Goal: Task Accomplishment & Management: Manage account settings

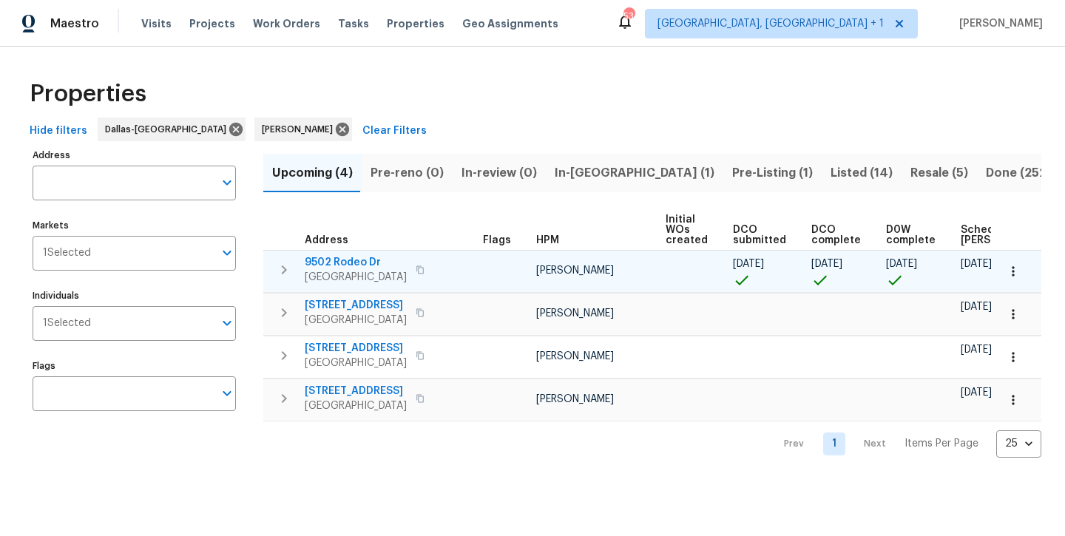
click at [345, 261] on span "9502 Rodeo Dr" at bounding box center [356, 262] width 102 height 15
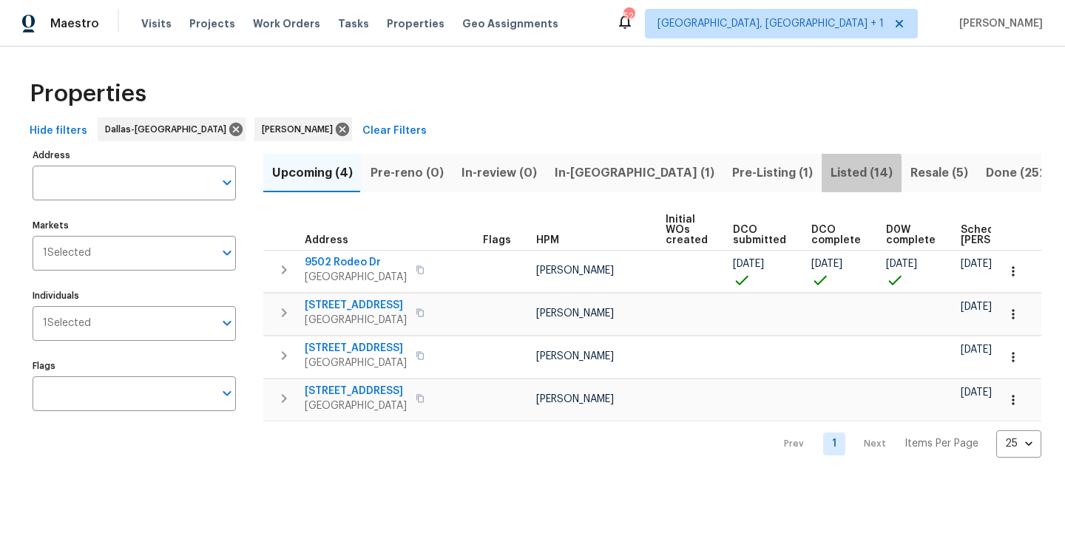
click at [830, 177] on span "Listed (14)" at bounding box center [861, 173] width 62 height 21
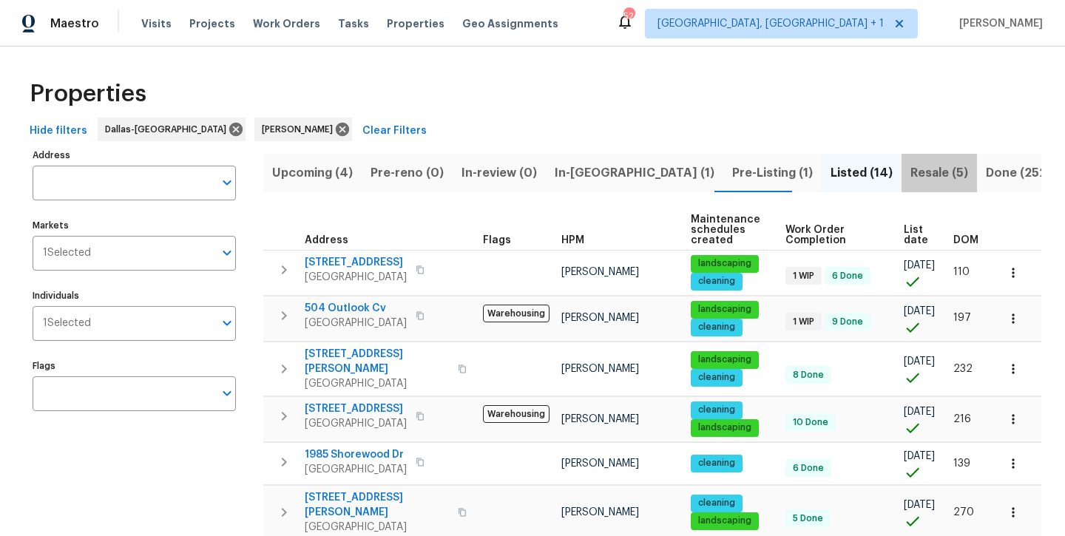
click at [910, 177] on span "Resale (5)" at bounding box center [939, 173] width 58 height 21
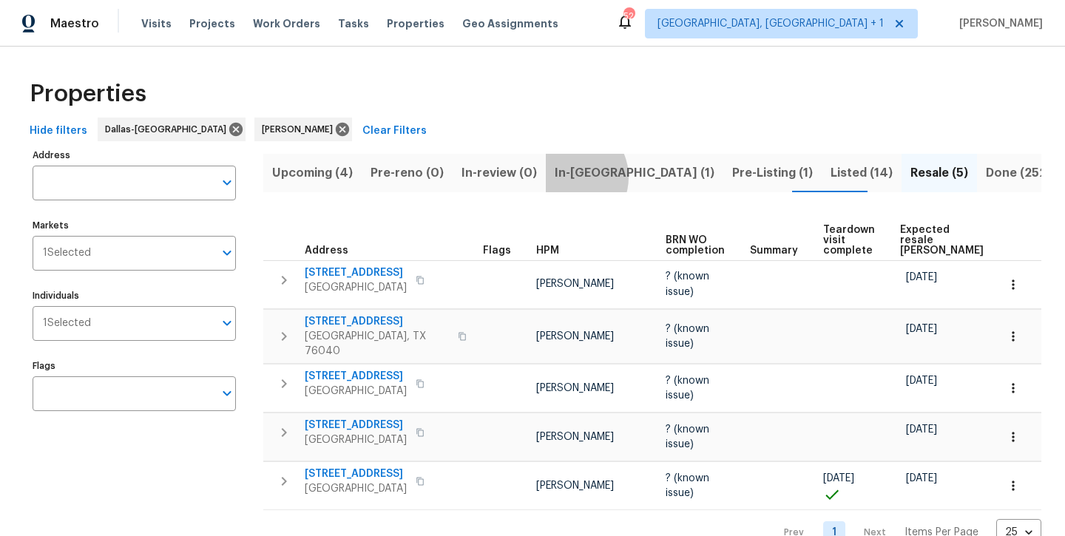
click at [564, 177] on span "In-reno (1)" at bounding box center [635, 173] width 160 height 21
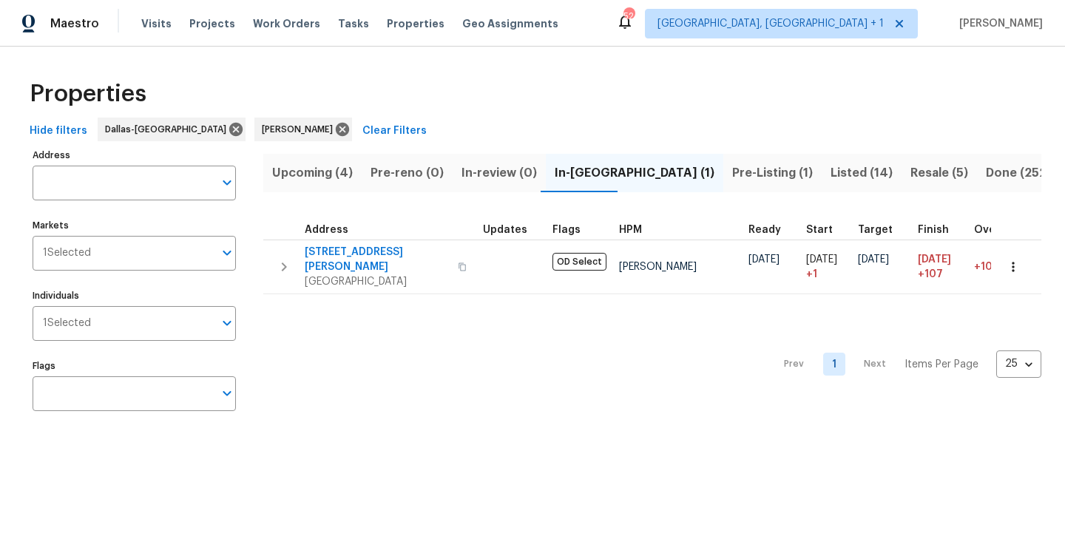
click at [322, 176] on span "Upcoming (4)" at bounding box center [312, 173] width 81 height 21
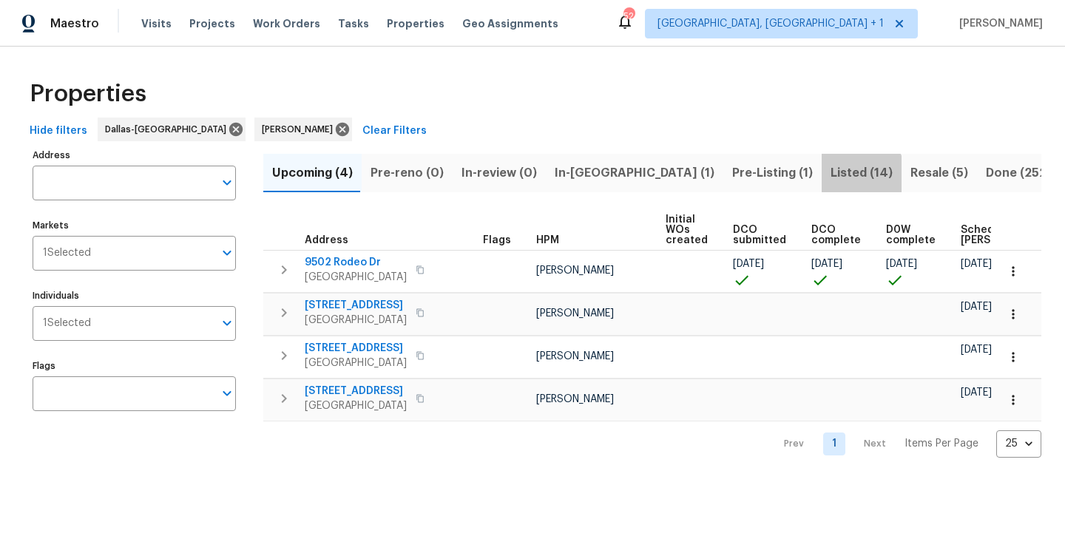
click at [830, 177] on span "Listed (14)" at bounding box center [861, 173] width 62 height 21
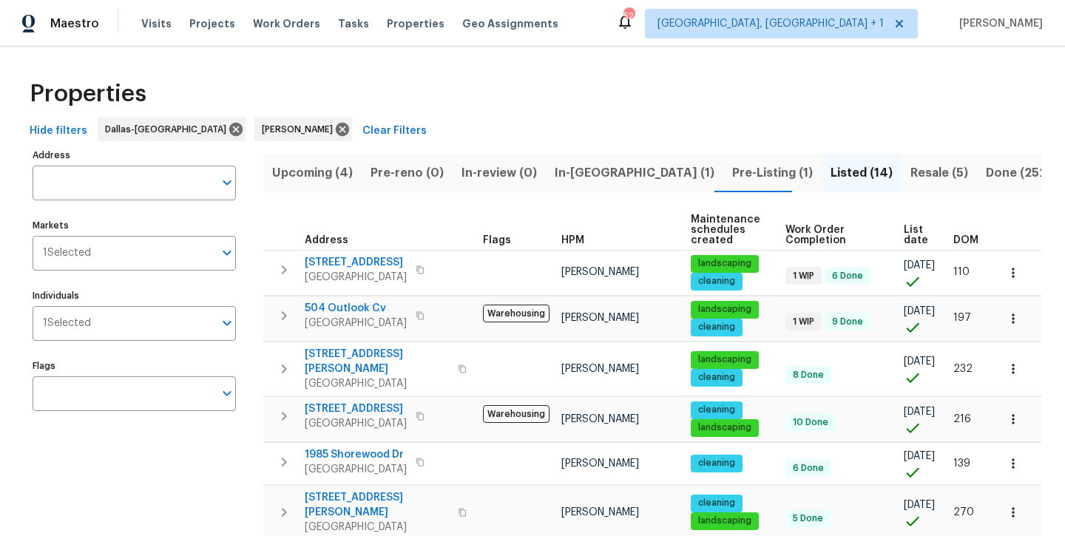
click at [910, 180] on span "Resale (5)" at bounding box center [939, 173] width 58 height 21
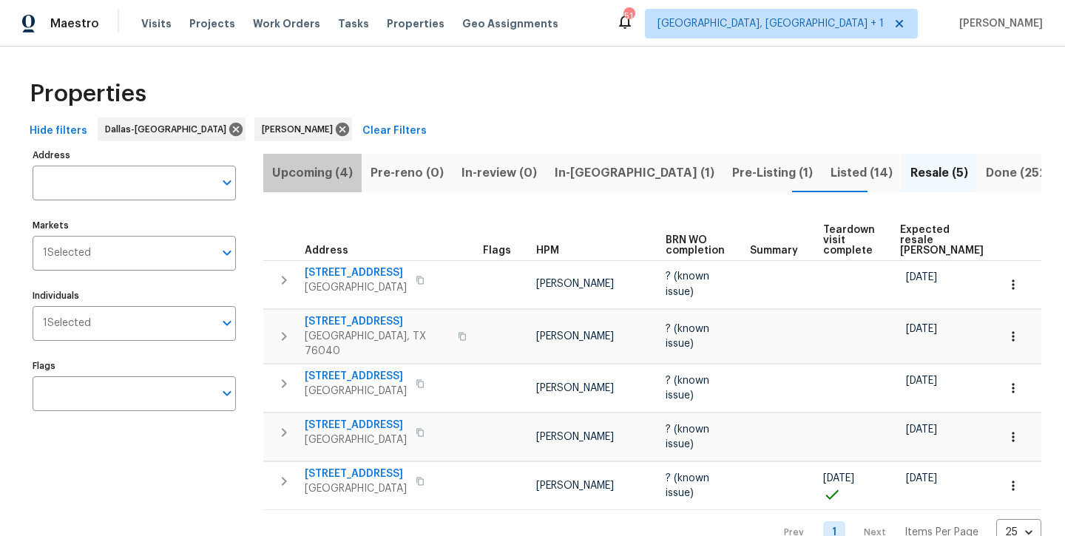
click at [319, 179] on span "Upcoming (4)" at bounding box center [312, 173] width 81 height 21
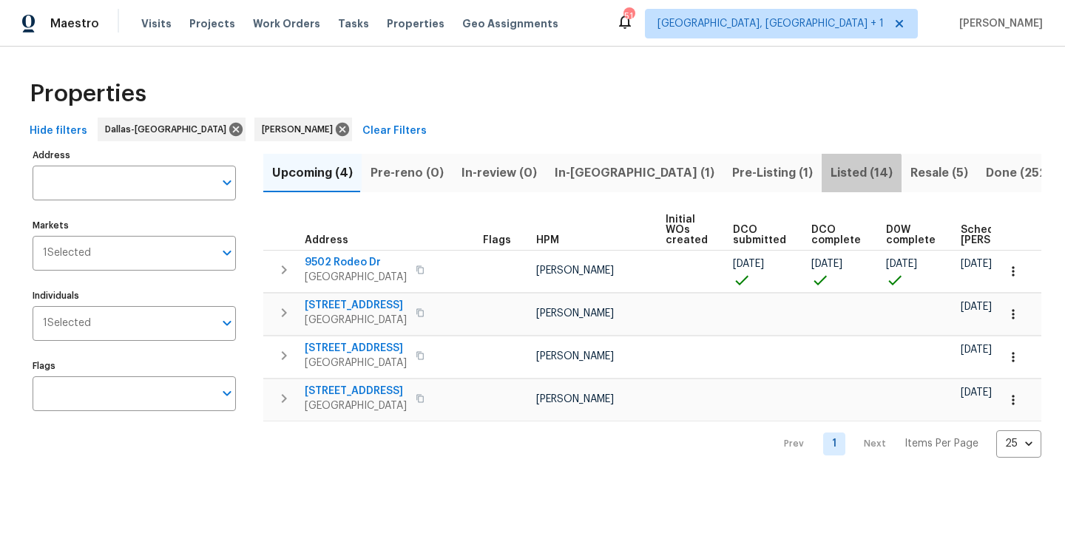
click at [830, 177] on span "Listed (14)" at bounding box center [861, 173] width 62 height 21
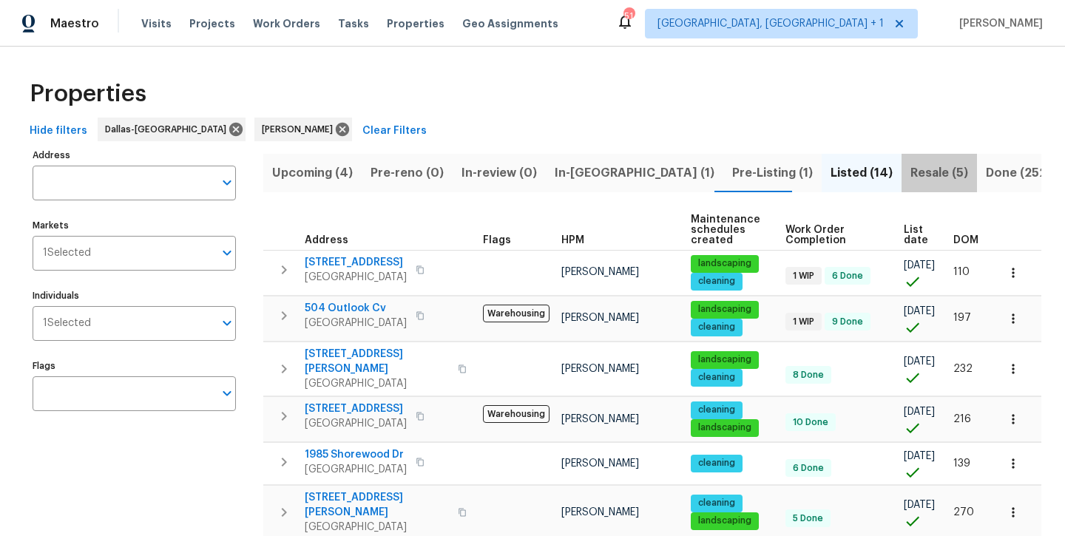
click at [910, 176] on span "Resale (5)" at bounding box center [939, 173] width 58 height 21
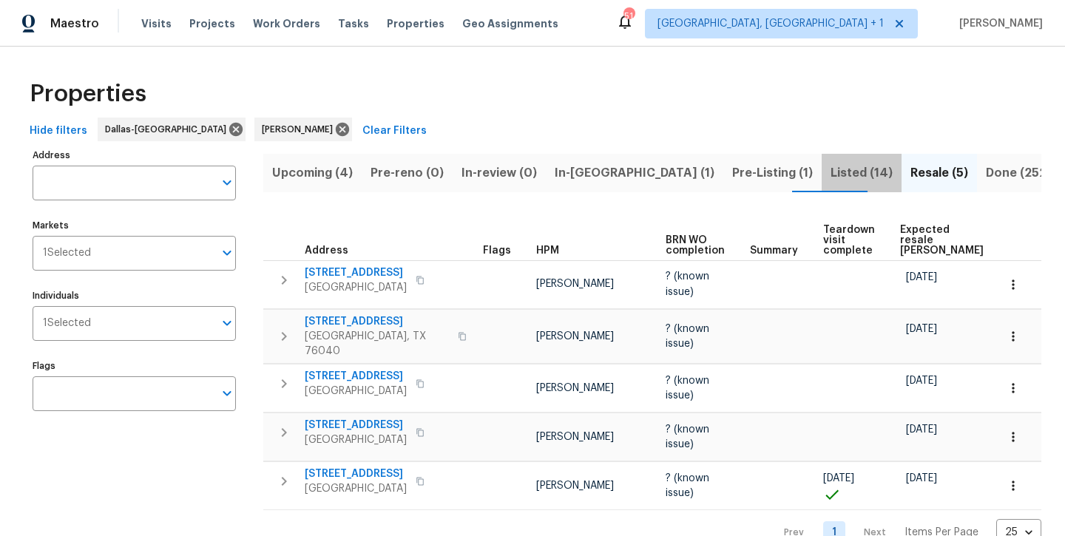
click at [830, 172] on span "Listed (14)" at bounding box center [861, 173] width 62 height 21
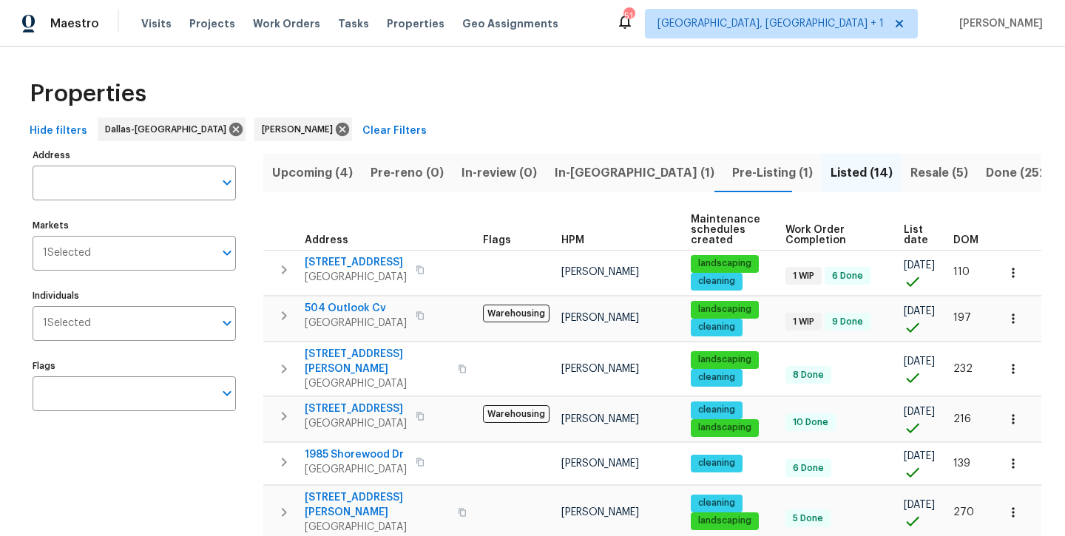
click at [325, 175] on span "Upcoming (4)" at bounding box center [312, 173] width 81 height 21
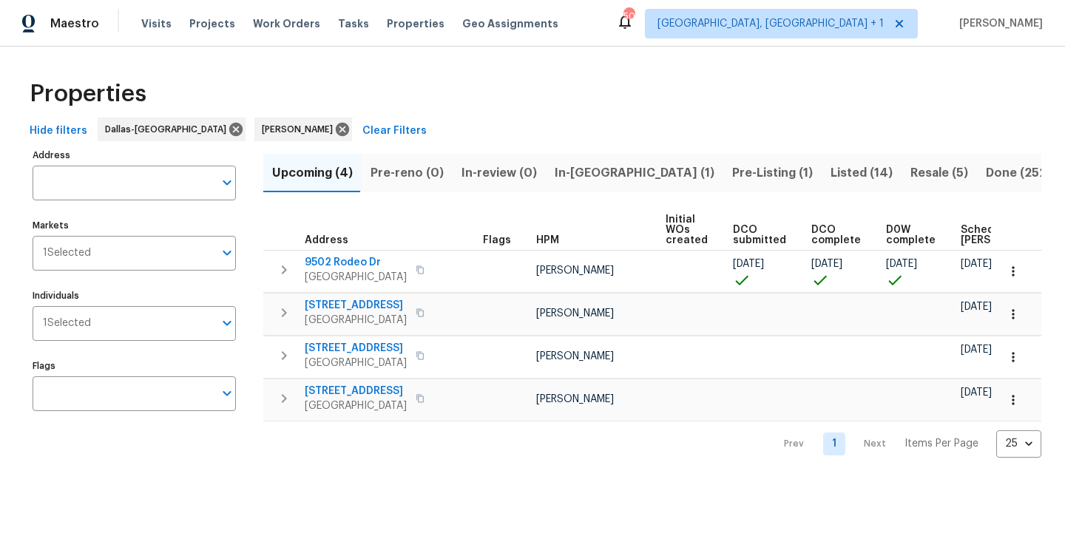
click at [822, 183] on button "Listed (14)" at bounding box center [862, 173] width 80 height 38
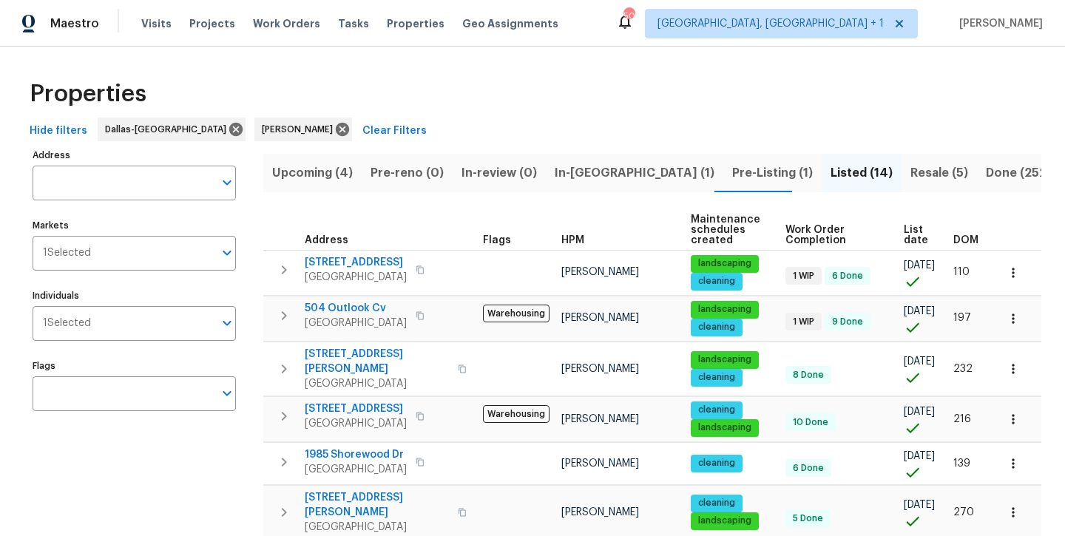
click at [316, 175] on span "Upcoming (4)" at bounding box center [312, 173] width 81 height 21
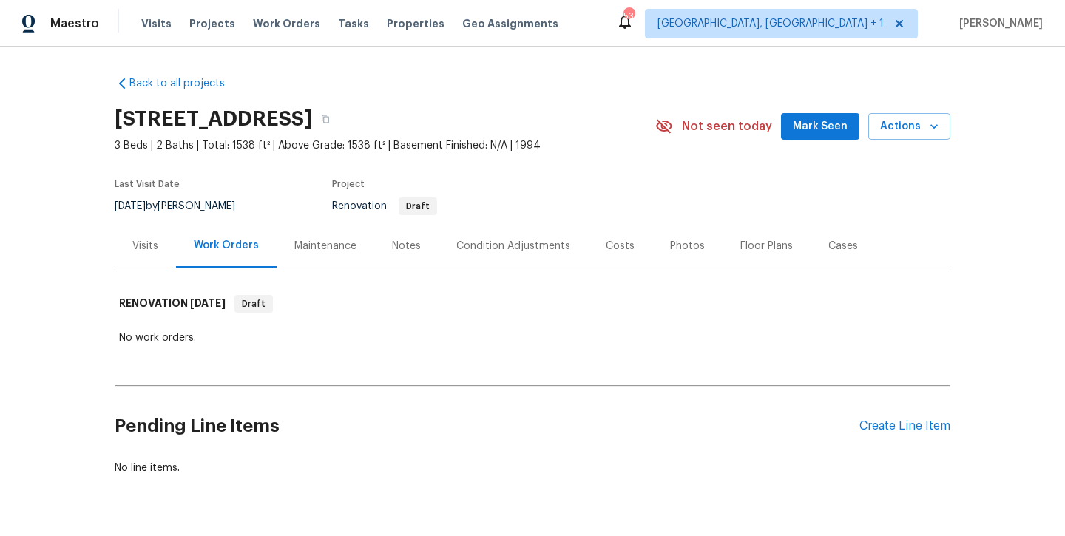
click at [818, 123] on span "Mark Seen" at bounding box center [820, 127] width 55 height 18
click at [408, 243] on div "Notes" at bounding box center [406, 246] width 29 height 15
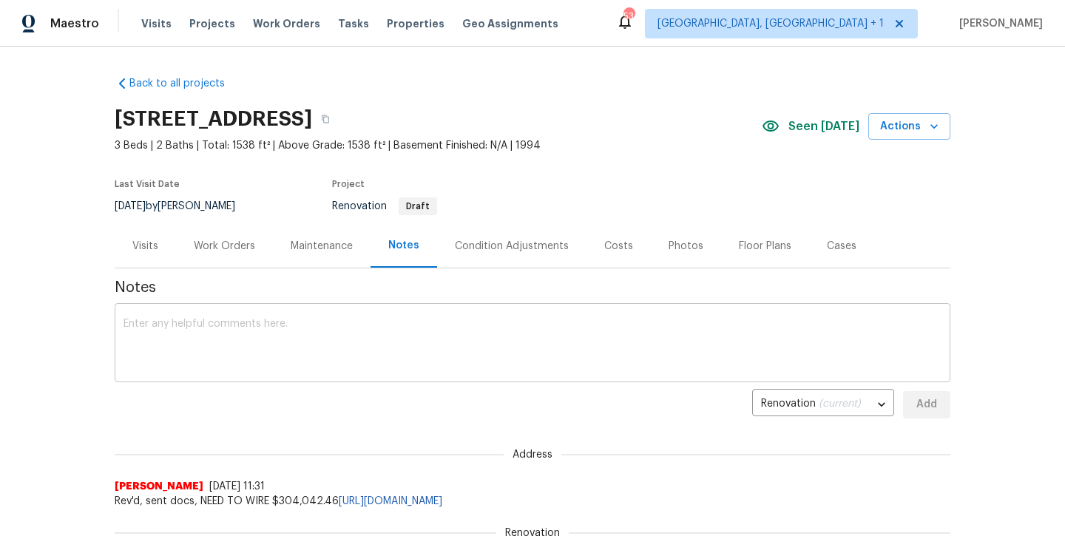
click at [326, 332] on textarea at bounding box center [532, 345] width 818 height 52
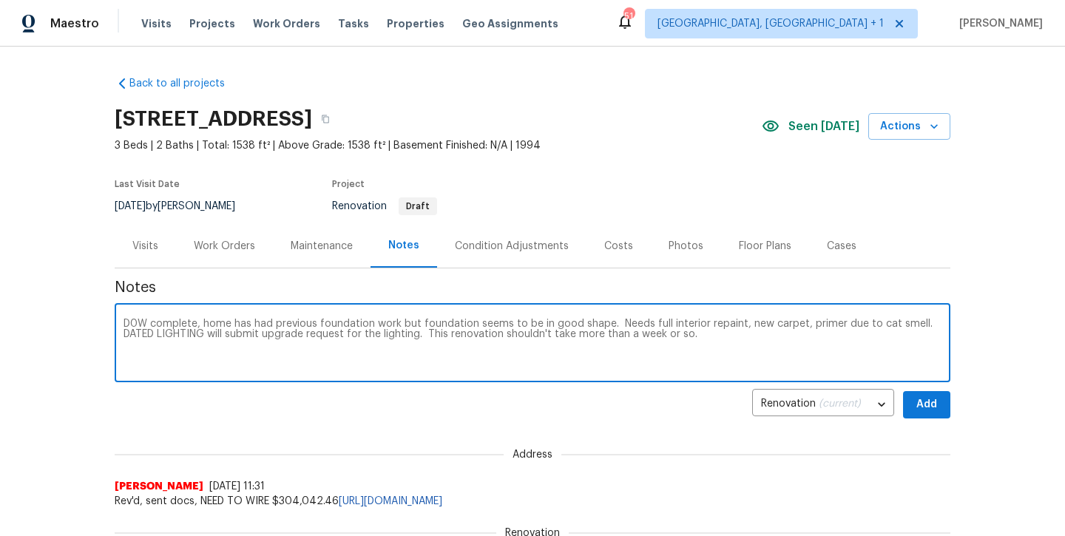
type textarea "D0W complete, home has had previous foundation work but foundation seems to be …"
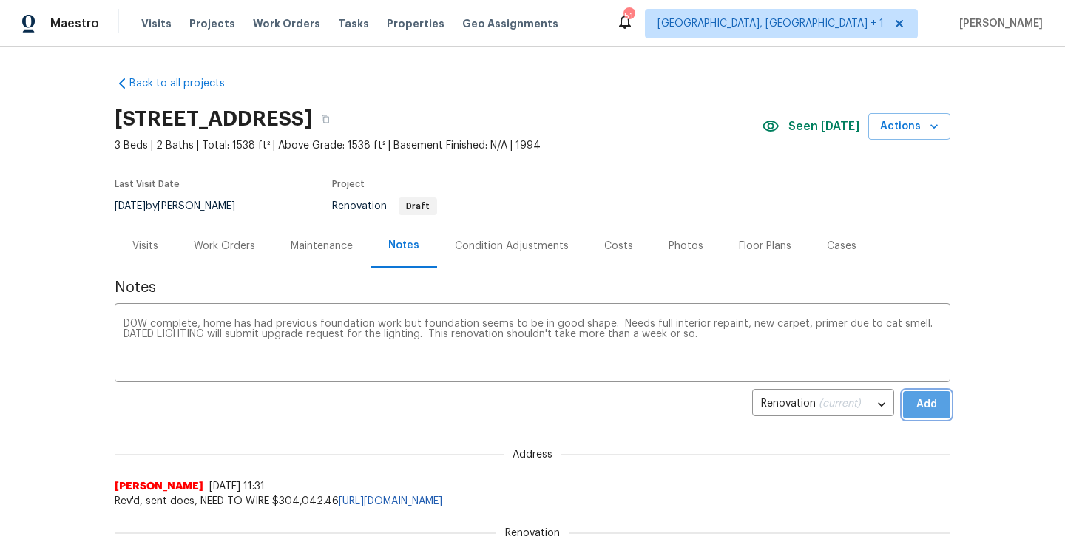
click at [938, 402] on span "Add" at bounding box center [927, 405] width 24 height 18
